Goal: Navigation & Orientation: Understand site structure

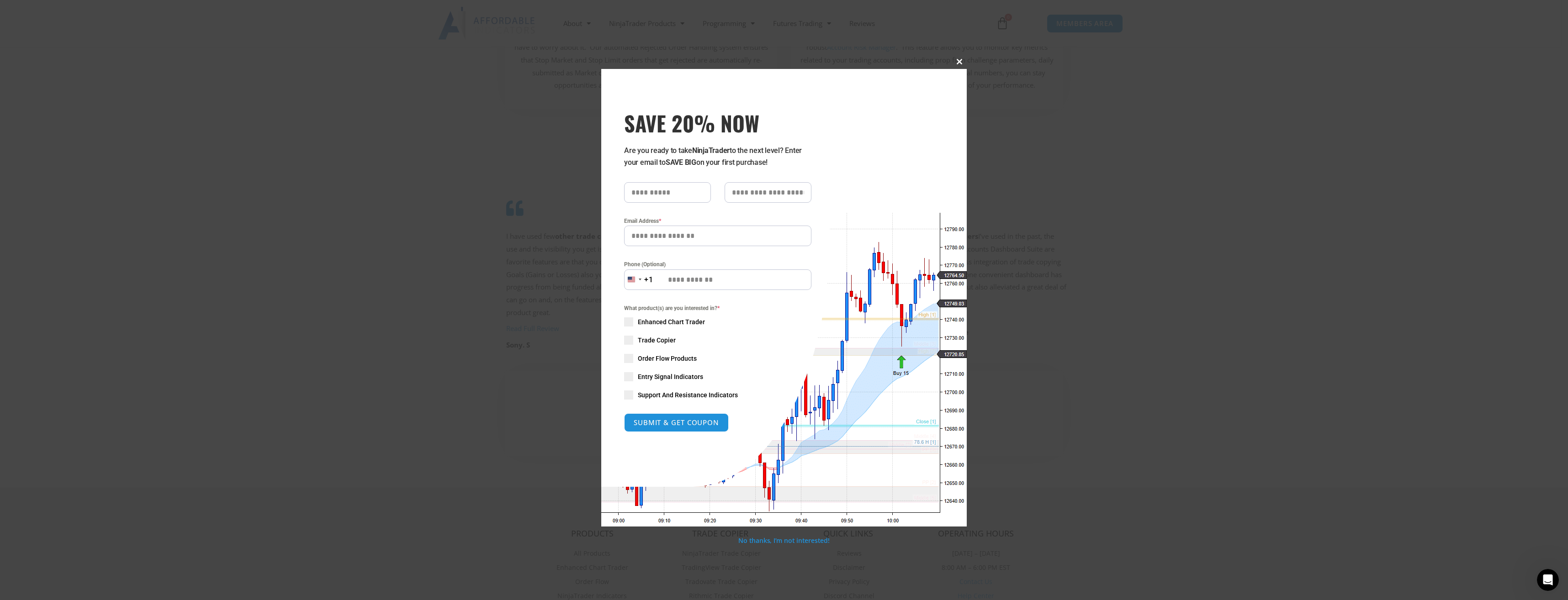
click at [957, 60] on span "SAVE 20% NOW popup" at bounding box center [959, 61] width 15 height 5
